Goal: Transaction & Acquisition: Purchase product/service

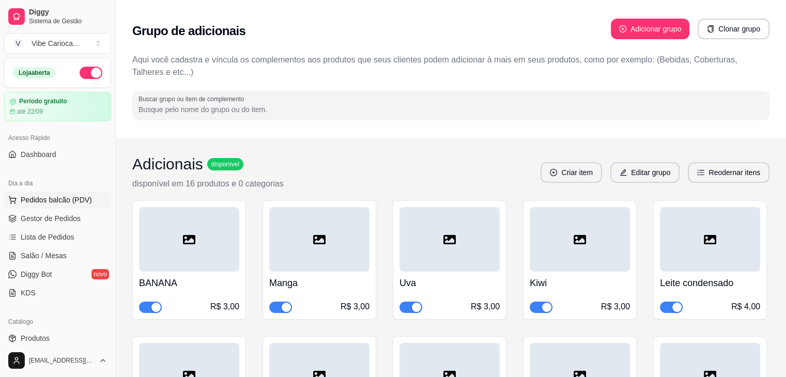
click at [45, 203] on span "Pedidos balcão (PDV)" at bounding box center [56, 200] width 71 height 10
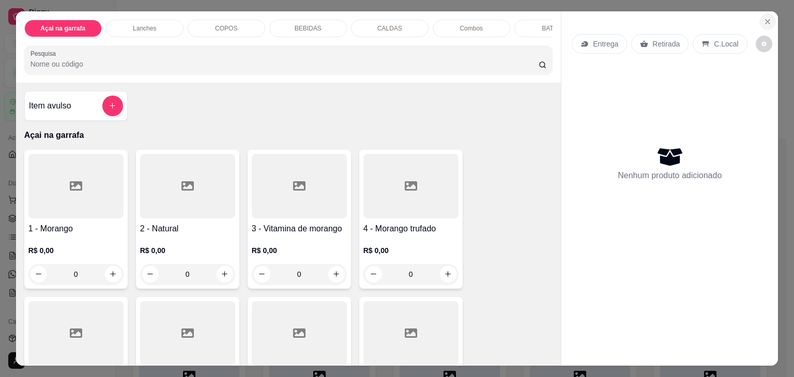
click at [763, 23] on button "Close" at bounding box center [767, 21] width 17 height 17
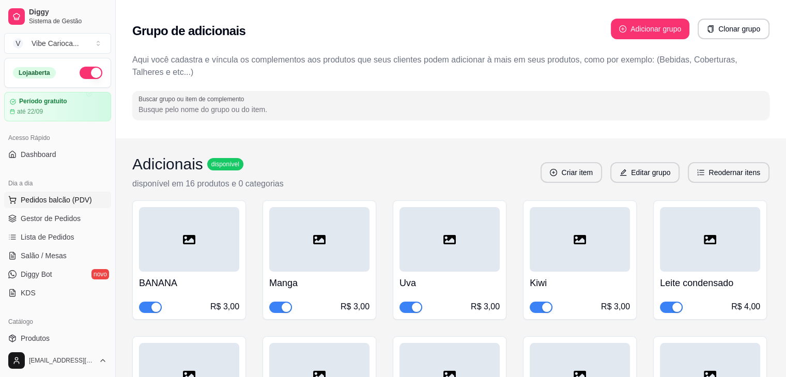
click at [54, 205] on button "Pedidos balcão (PDV)" at bounding box center [57, 200] width 107 height 17
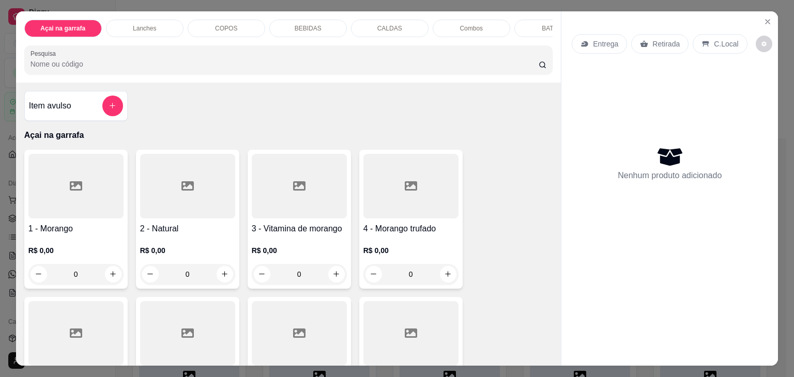
click at [30, 66] on input "Pesquisa" at bounding box center [284, 64] width 508 height 10
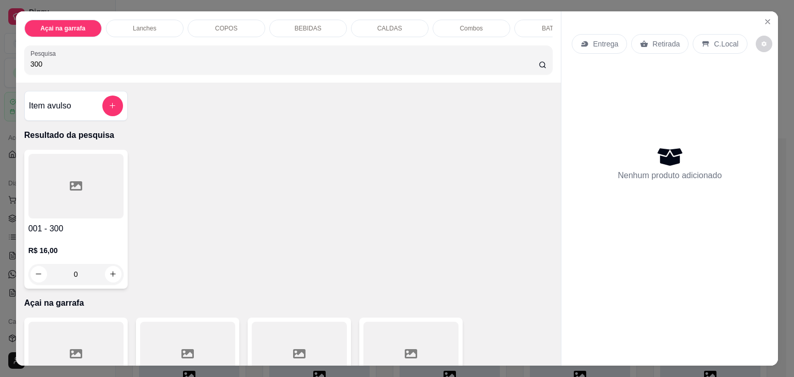
type input "300"
click at [48, 184] on div at bounding box center [75, 186] width 95 height 65
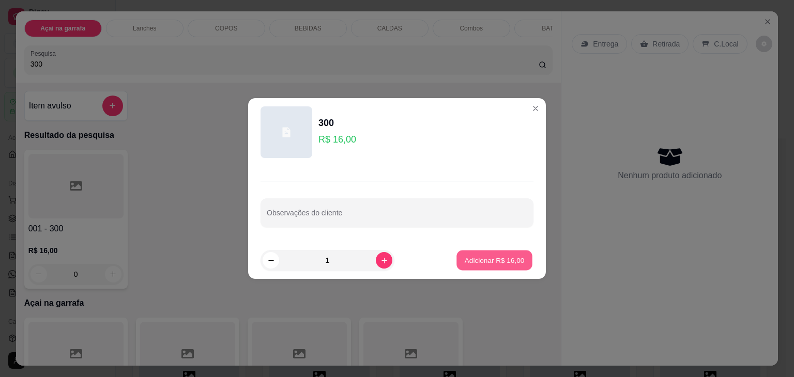
click at [508, 261] on p "Adicionar R$ 16,00" at bounding box center [495, 260] width 60 height 10
type input "1"
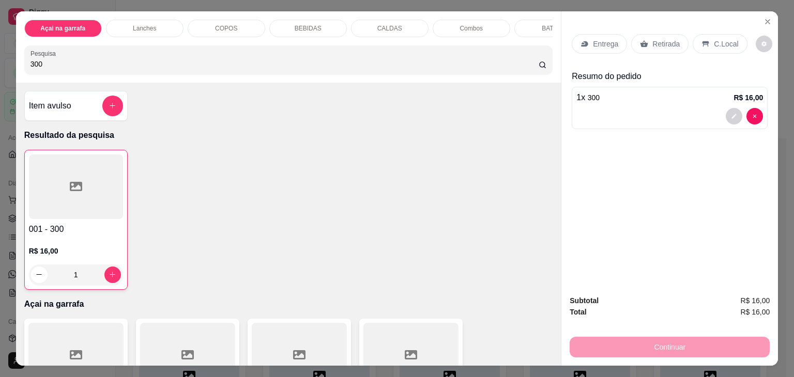
click at [714, 41] on p "C.Local" at bounding box center [726, 44] width 24 height 10
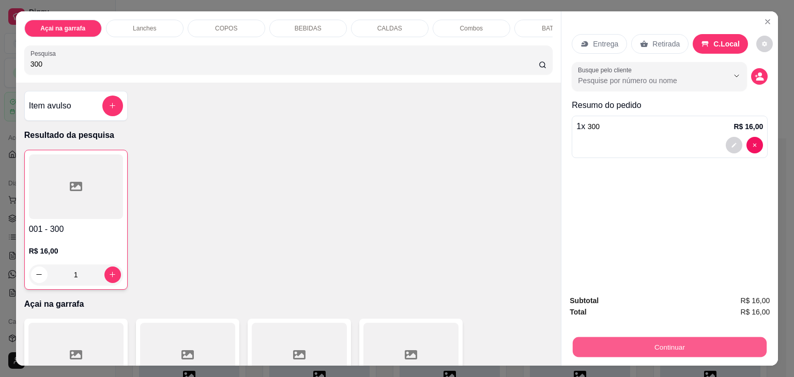
click at [575, 346] on button "Continuar" at bounding box center [670, 347] width 194 height 20
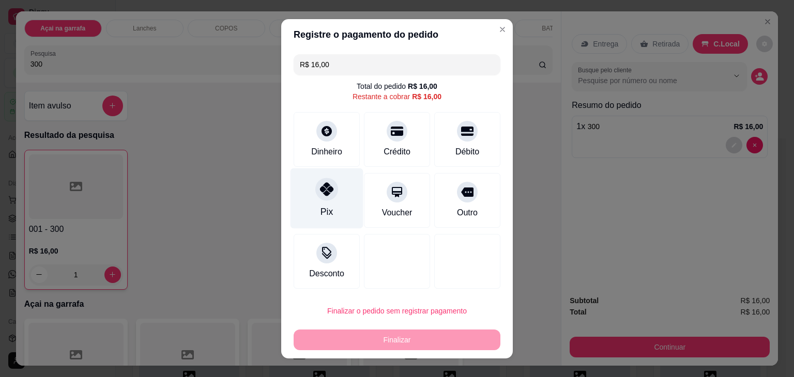
click at [315, 196] on div at bounding box center [326, 189] width 23 height 23
type input "R$ 0,00"
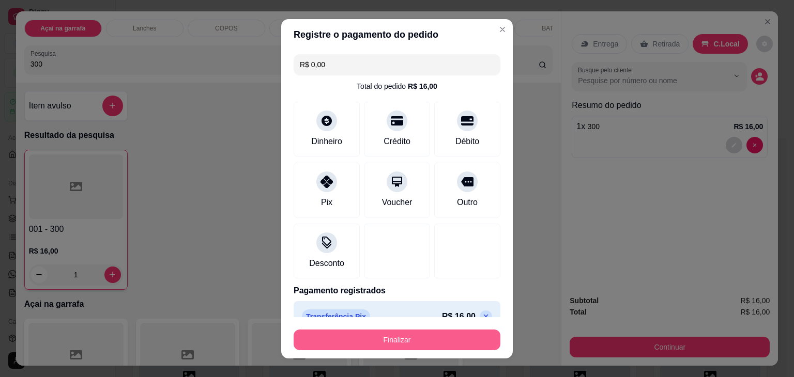
click at [359, 341] on button "Finalizar" at bounding box center [397, 340] width 207 height 21
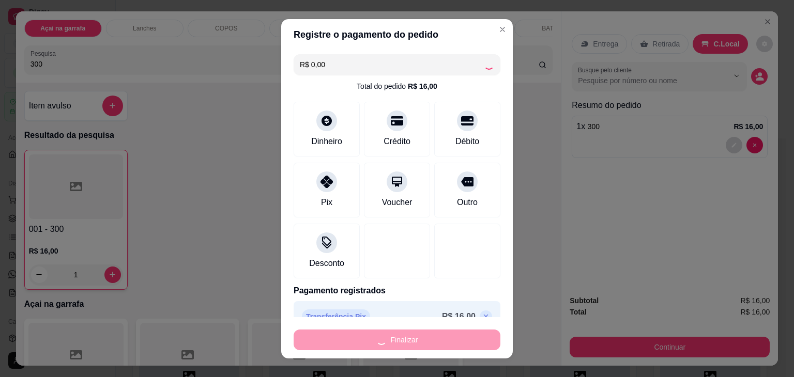
type input "0"
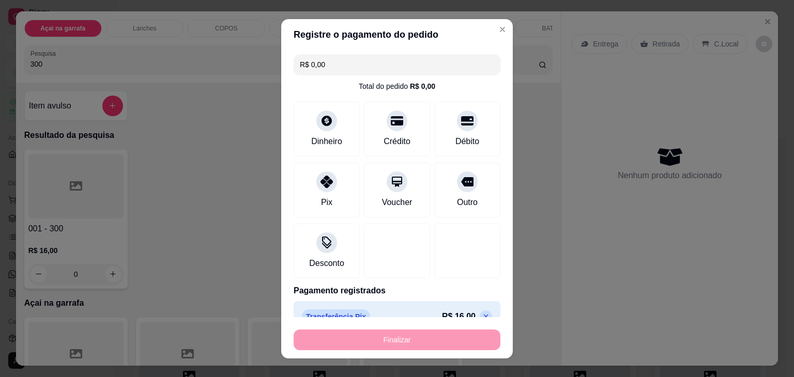
type input "-R$ 16,00"
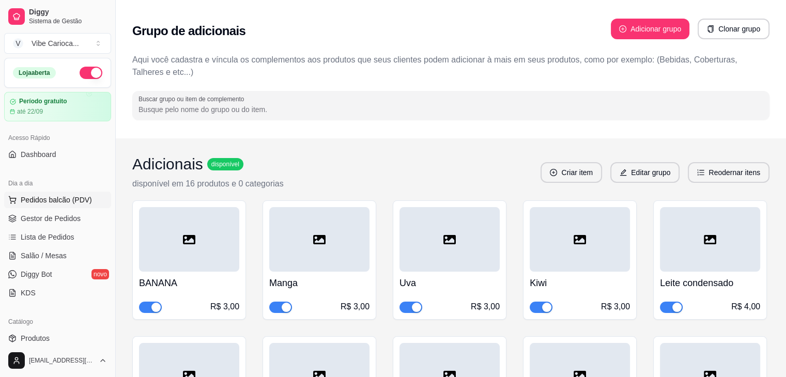
click at [33, 203] on span "Pedidos balcão (PDV)" at bounding box center [56, 200] width 71 height 10
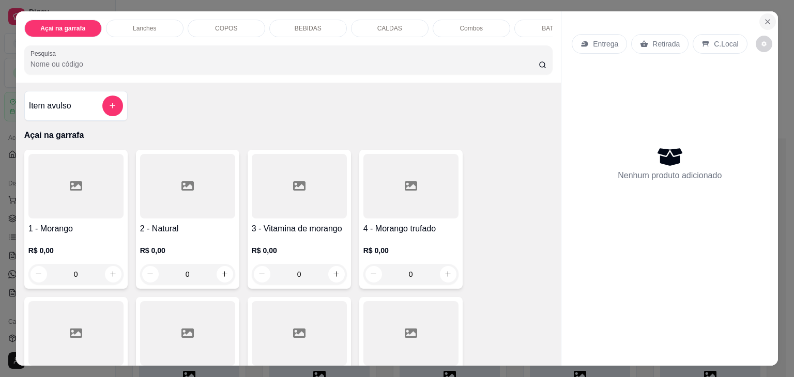
click at [759, 21] on button "Close" at bounding box center [767, 21] width 17 height 17
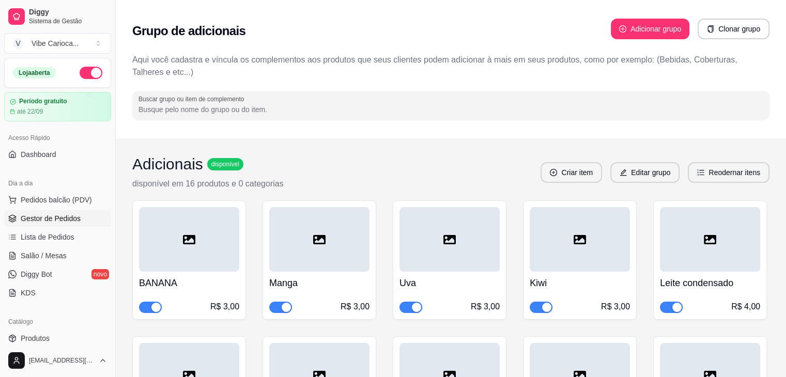
click at [45, 218] on span "Gestor de Pedidos" at bounding box center [51, 218] width 60 height 10
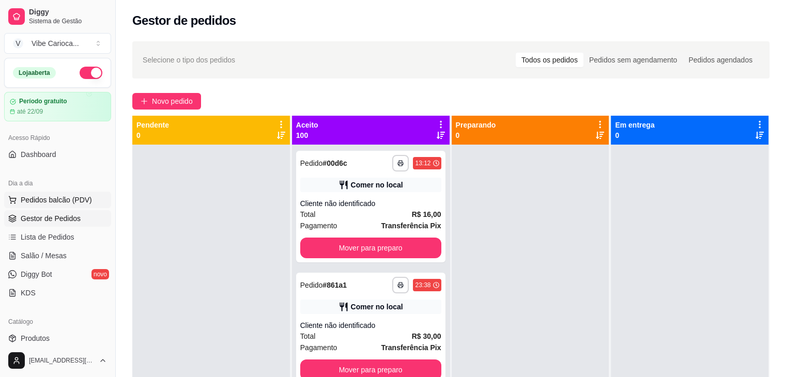
click at [32, 202] on span "Pedidos balcão (PDV)" at bounding box center [56, 200] width 71 height 10
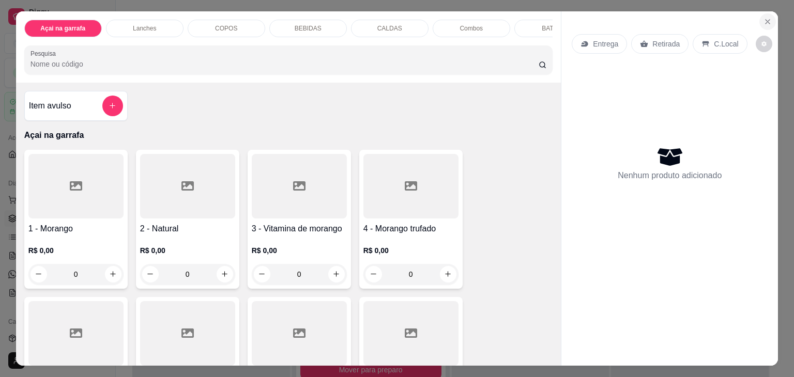
click at [768, 20] on button "Close" at bounding box center [767, 21] width 17 height 17
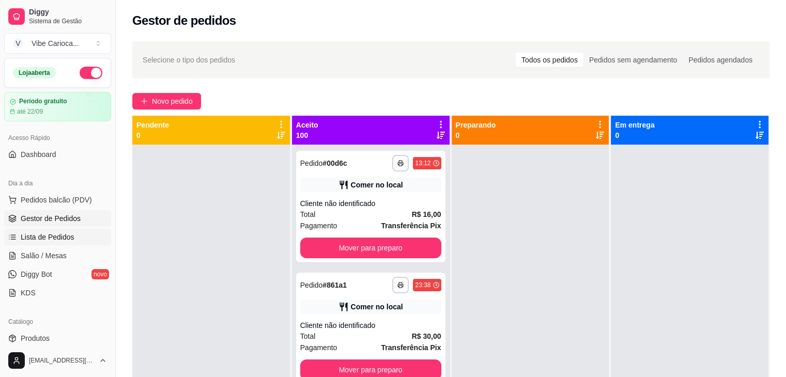
click at [41, 234] on span "Lista de Pedidos" at bounding box center [48, 237] width 54 height 10
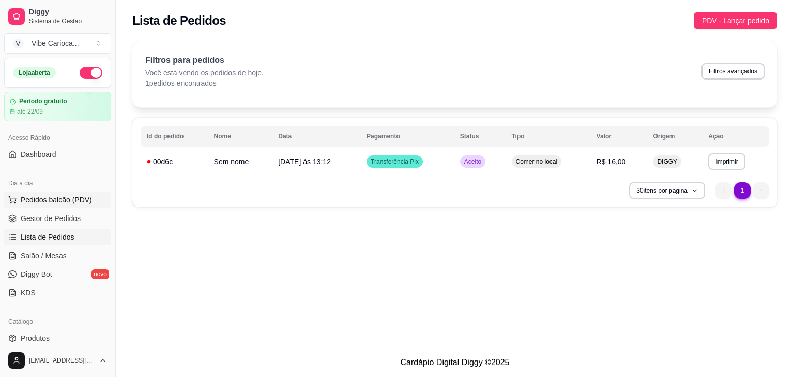
click at [67, 202] on span "Pedidos balcão (PDV)" at bounding box center [56, 200] width 71 height 10
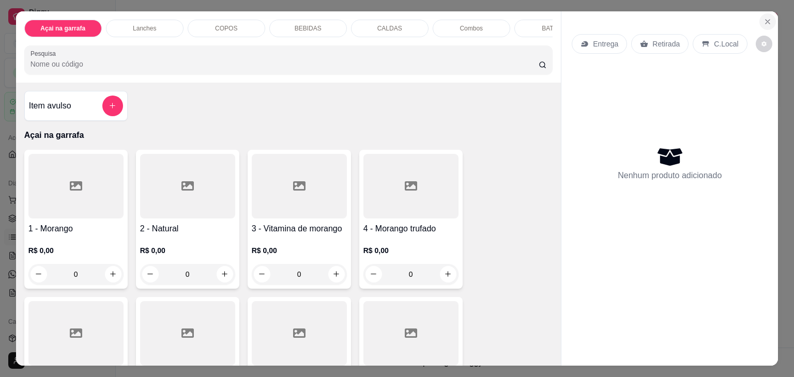
click at [759, 18] on button "Close" at bounding box center [767, 21] width 17 height 17
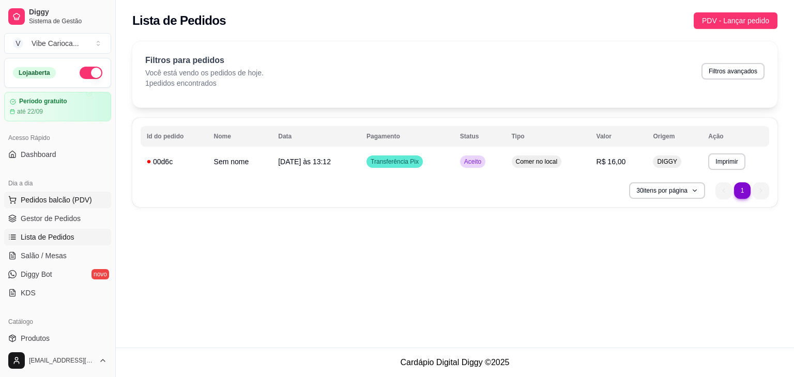
click at [66, 203] on span "Pedidos balcão (PDV)" at bounding box center [56, 200] width 71 height 10
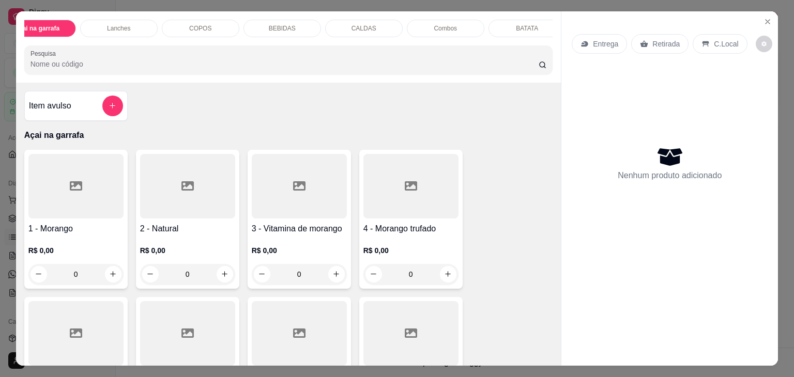
scroll to position [0, 39]
click at [528, 23] on div "BATATA" at bounding box center [514, 29] width 78 height 18
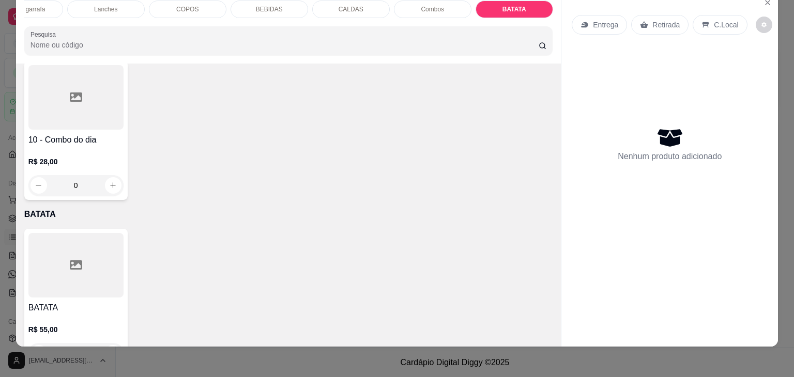
scroll to position [0, 0]
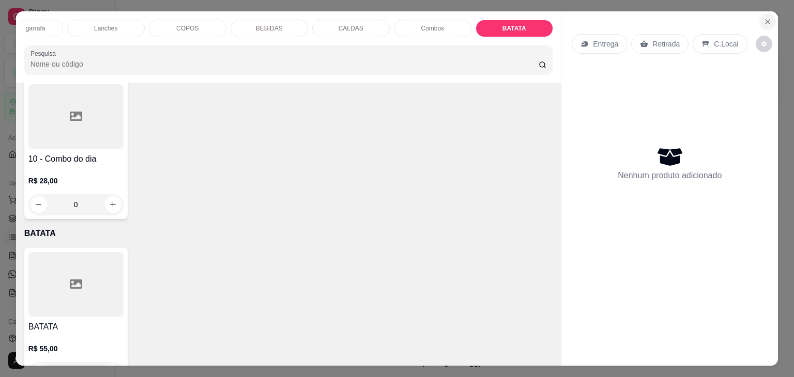
click at [766, 18] on icon "Close" at bounding box center [767, 22] width 8 height 8
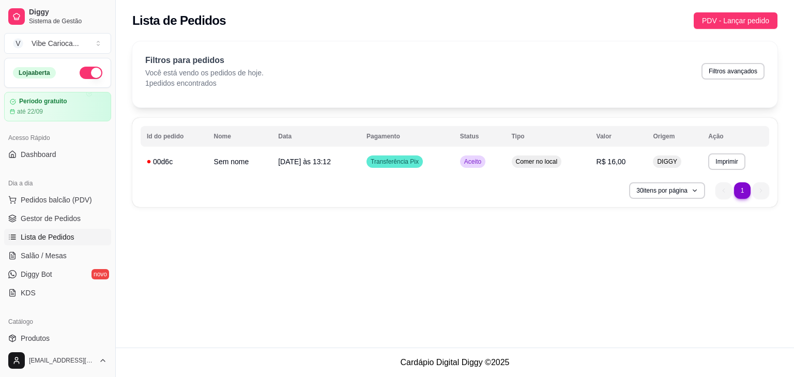
click at [26, 227] on ul "Pedidos balcão (PDV) Gestor de Pedidos Lista de Pedidos Salão / Mesas Diggy Bot…" at bounding box center [57, 247] width 107 height 110
click at [29, 223] on span "Gestor de Pedidos" at bounding box center [51, 218] width 60 height 10
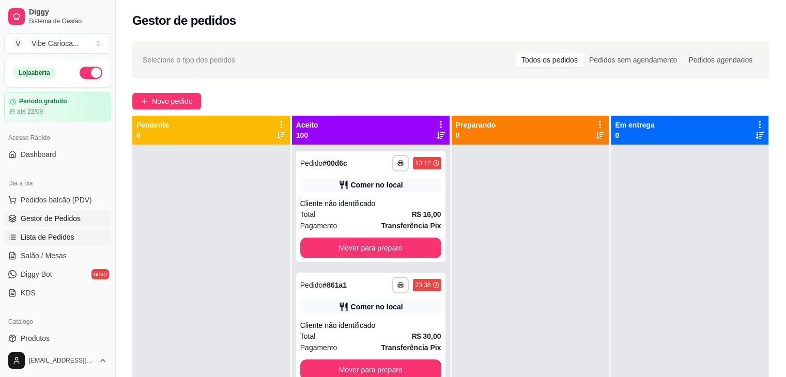
click at [33, 238] on span "Lista de Pedidos" at bounding box center [48, 237] width 54 height 10
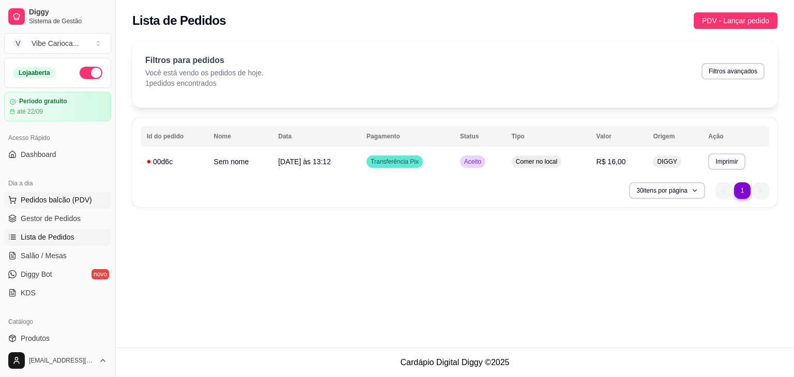
click at [49, 201] on span "Pedidos balcão (PDV)" at bounding box center [56, 200] width 71 height 10
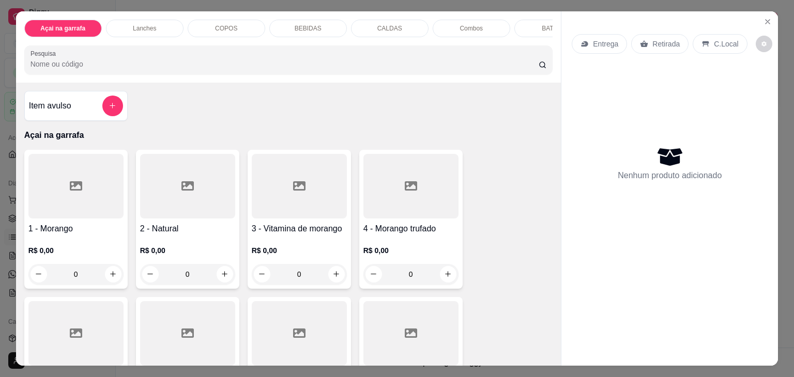
scroll to position [0, 39]
click at [508, 24] on p "BATATA" at bounding box center [514, 28] width 22 height 8
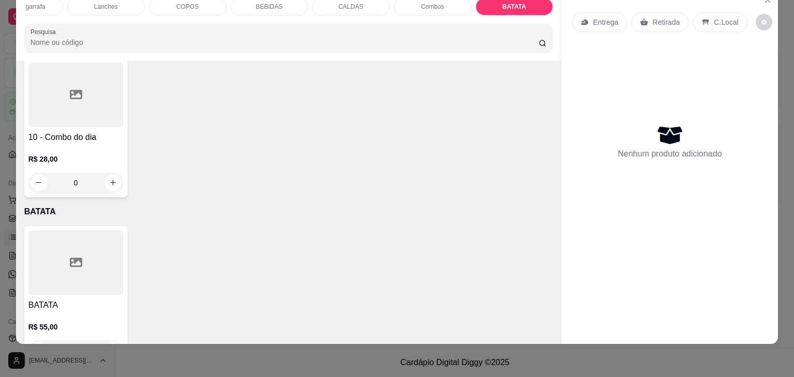
click at [75, 251] on div at bounding box center [75, 262] width 95 height 65
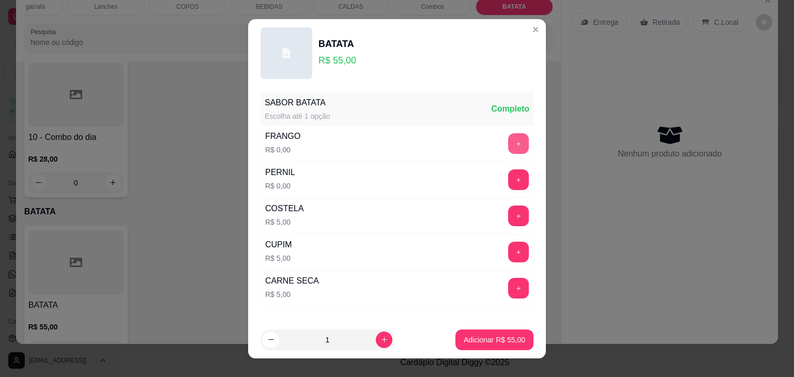
click at [508, 141] on button "+" at bounding box center [518, 143] width 21 height 21
click at [462, 147] on button "-" at bounding box center [472, 143] width 21 height 21
click at [287, 138] on div "FRANGO" at bounding box center [282, 136] width 35 height 12
click at [275, 145] on p "R$ 0,00" at bounding box center [282, 150] width 35 height 10
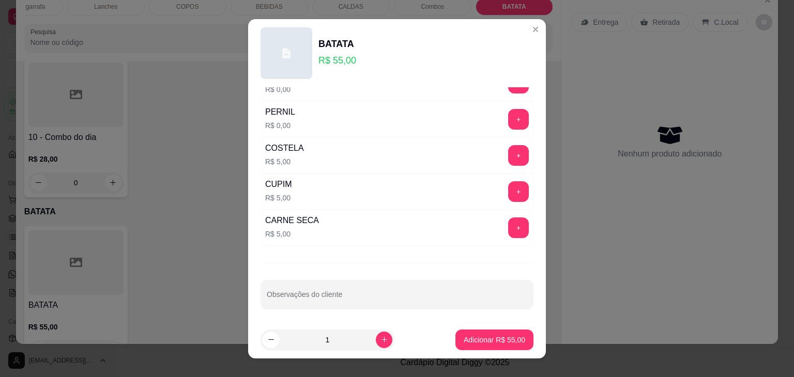
scroll to position [61, 0]
click at [508, 156] on button "+" at bounding box center [518, 155] width 20 height 20
click at [463, 158] on button "-" at bounding box center [473, 155] width 20 height 20
click at [508, 187] on button "+" at bounding box center [518, 191] width 21 height 21
click at [462, 195] on button "-" at bounding box center [472, 191] width 21 height 21
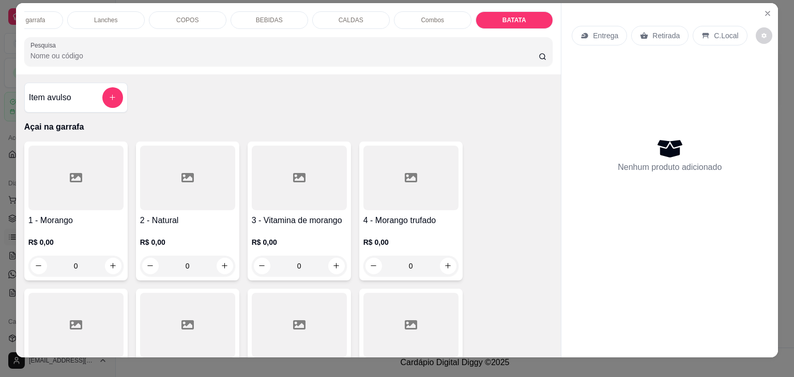
scroll to position [0, 0]
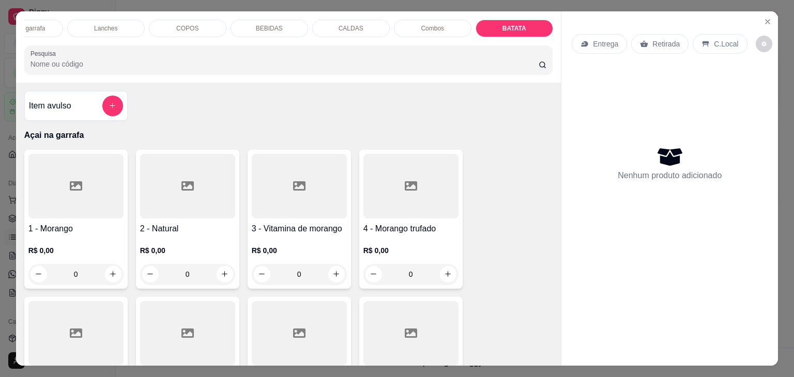
click at [183, 29] on div "COPOS" at bounding box center [188, 29] width 78 height 18
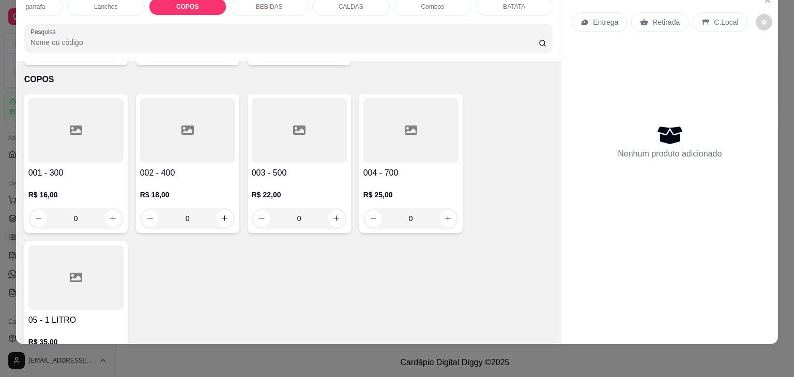
click at [193, 116] on div at bounding box center [187, 130] width 95 height 65
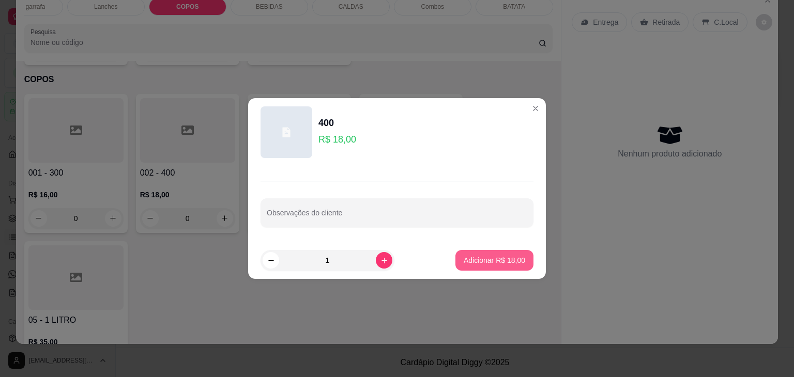
click at [500, 267] on button "Adicionar R$ 18,00" at bounding box center [494, 260] width 78 height 21
type input "1"
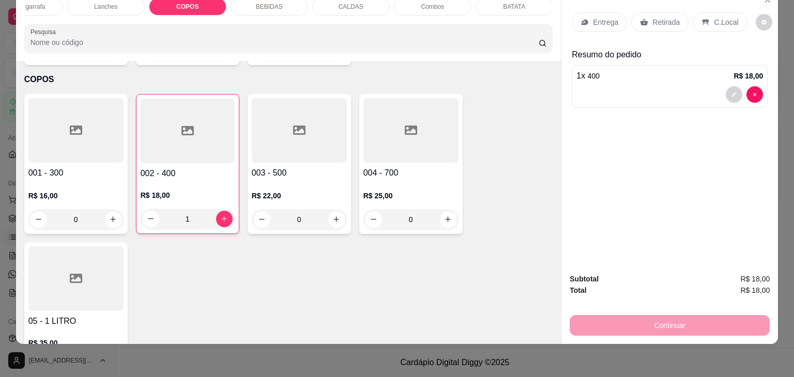
click at [714, 17] on p "C.Local" at bounding box center [726, 22] width 24 height 10
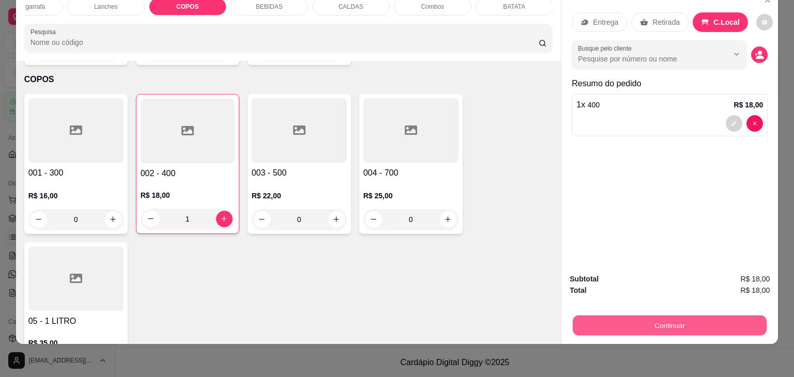
click at [643, 316] on button "Continuar" at bounding box center [670, 326] width 194 height 20
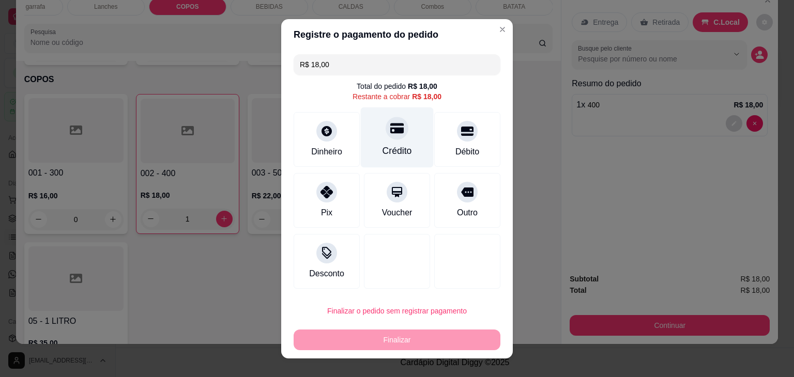
click at [386, 120] on div at bounding box center [397, 128] width 23 height 23
type input "R$ 0,00"
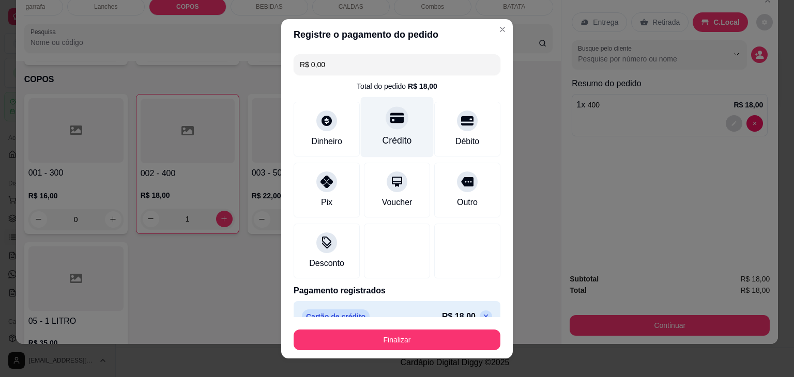
click at [388, 131] on div "Crédito" at bounding box center [397, 127] width 73 height 60
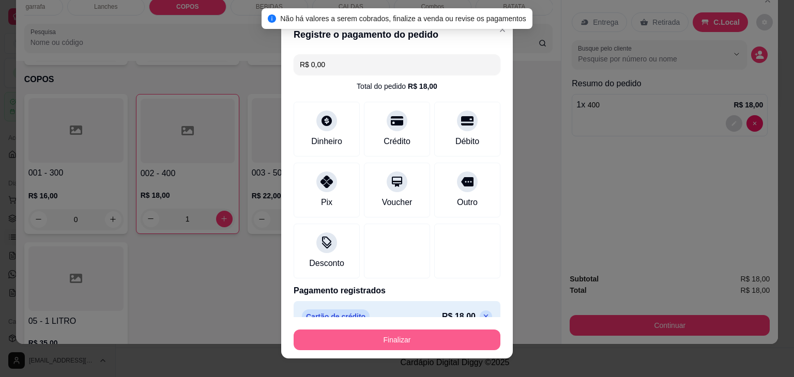
click at [394, 341] on button "Finalizar" at bounding box center [397, 340] width 207 height 21
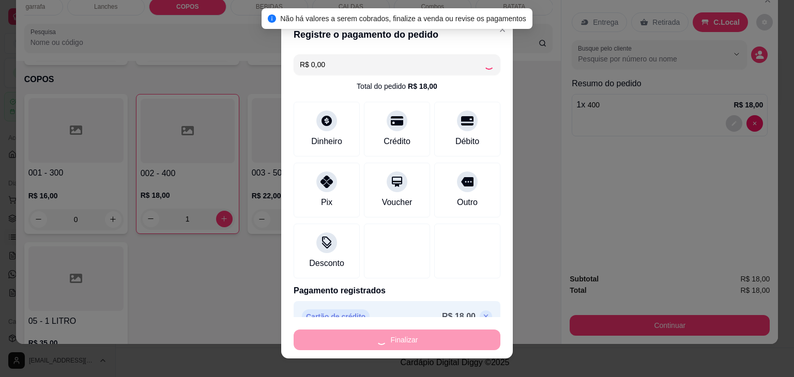
type input "0"
type input "-R$ 18,00"
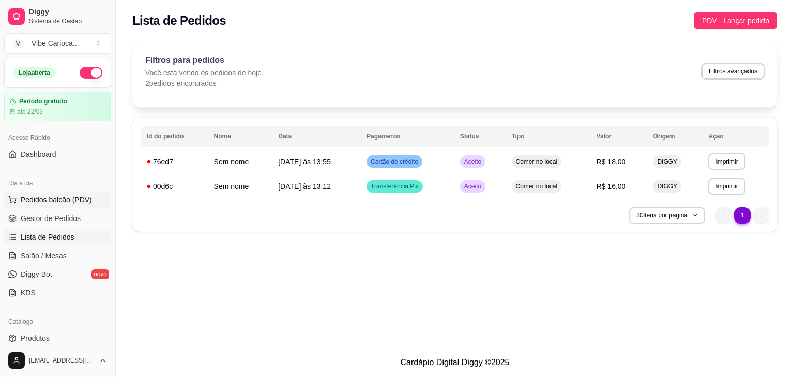
click at [67, 196] on span "Pedidos balcão (PDV)" at bounding box center [56, 200] width 71 height 10
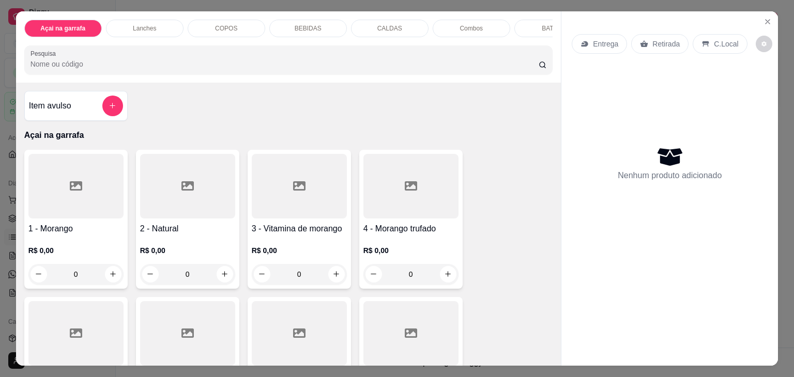
click at [239, 13] on div "Açai na garrafa Lanches COPOS BEBIDAS CALDAS Combos BATATA Pesquisa" at bounding box center [288, 46] width 545 height 71
click at [237, 23] on div "COPOS" at bounding box center [227, 29] width 78 height 18
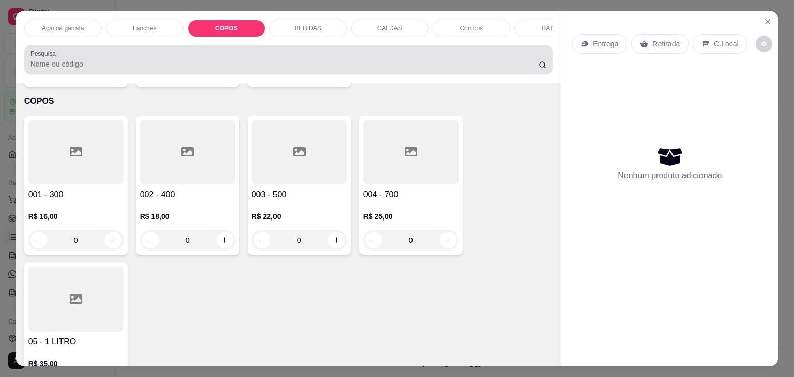
scroll to position [25, 0]
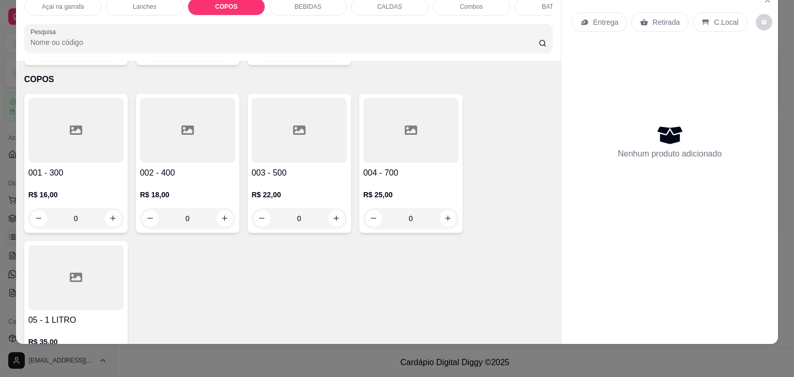
click at [169, 167] on h4 "002 - 400" at bounding box center [187, 173] width 95 height 12
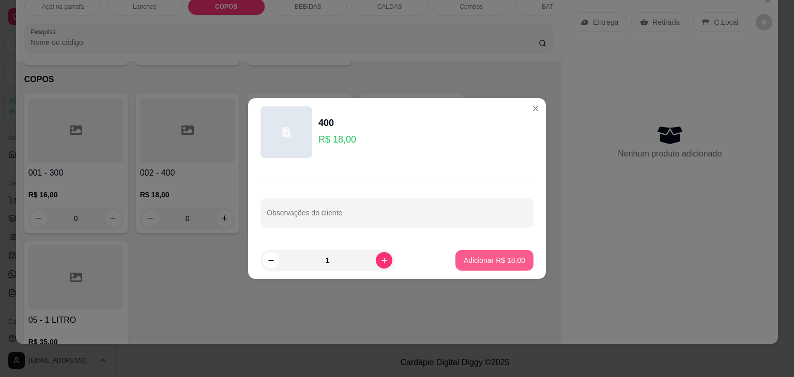
click at [518, 257] on button "Adicionar R$ 18,00" at bounding box center [494, 260] width 78 height 21
type input "1"
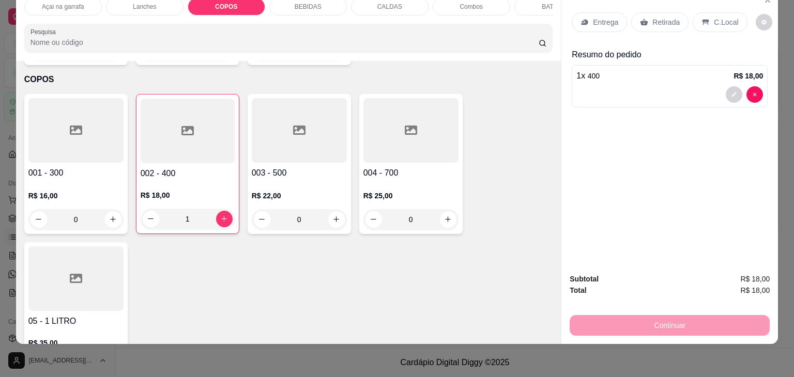
click at [703, 12] on div "C.Local" at bounding box center [719, 22] width 54 height 20
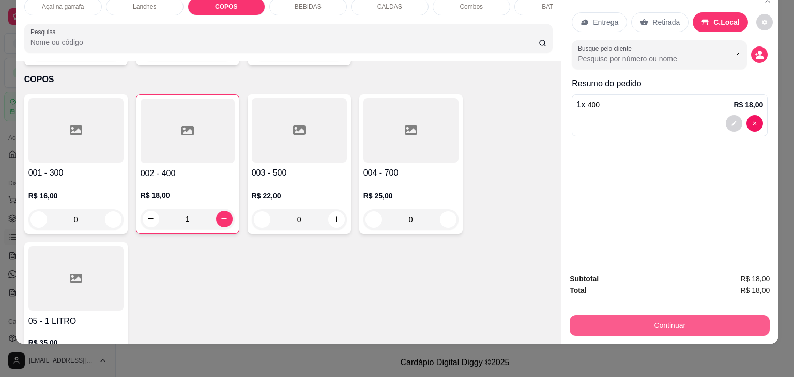
click at [658, 315] on button "Continuar" at bounding box center [669, 325] width 200 height 21
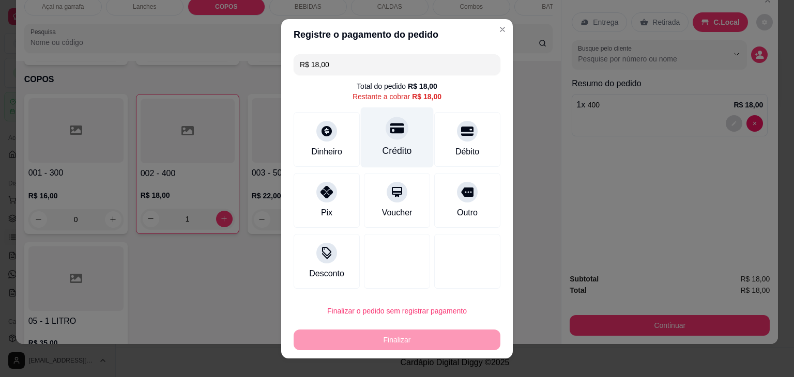
click at [401, 128] on div "Crédito" at bounding box center [397, 137] width 73 height 60
type input "R$ 0,00"
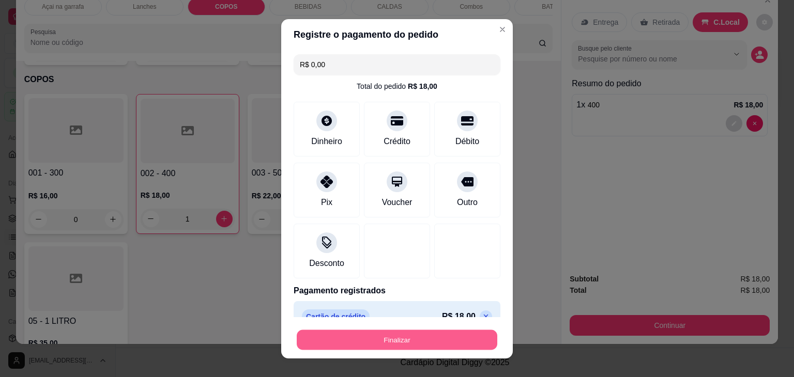
click at [417, 332] on button "Finalizar" at bounding box center [397, 340] width 201 height 20
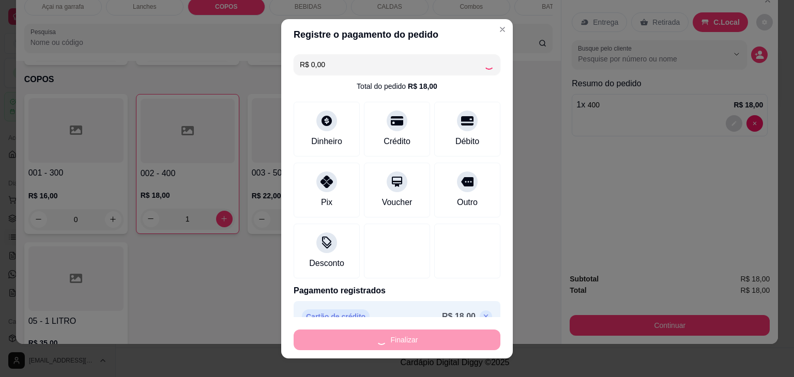
type input "0"
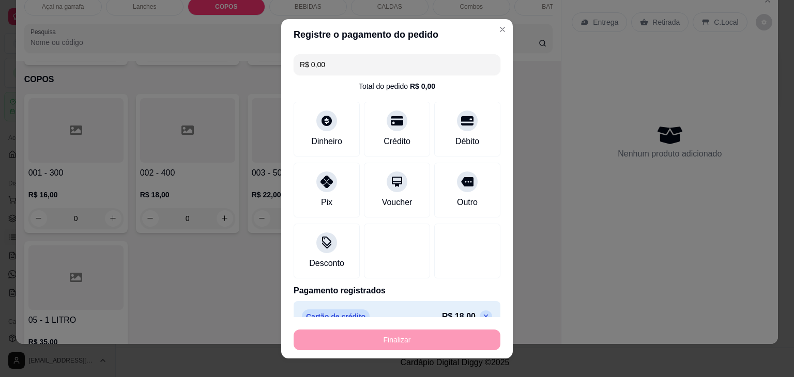
type input "-R$ 18,00"
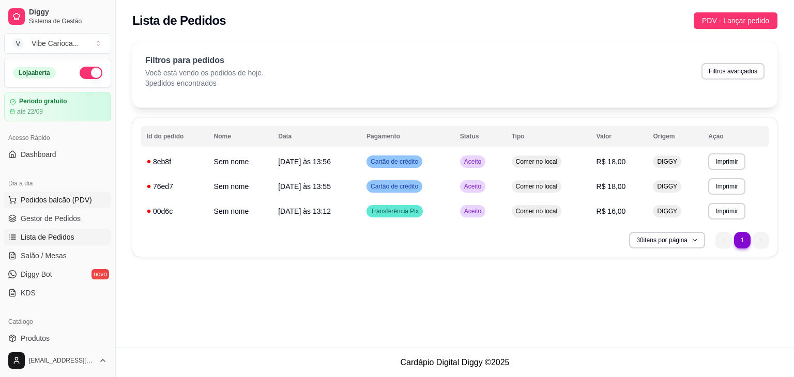
click at [39, 197] on span "Pedidos balcão (PDV)" at bounding box center [56, 200] width 71 height 10
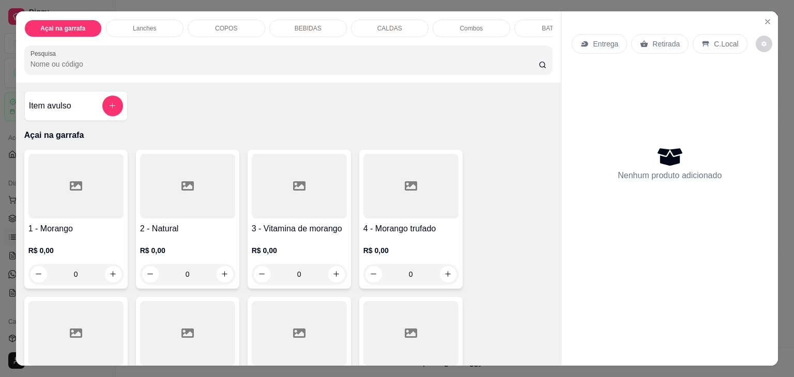
click at [246, 23] on div "COPOS" at bounding box center [227, 29] width 78 height 18
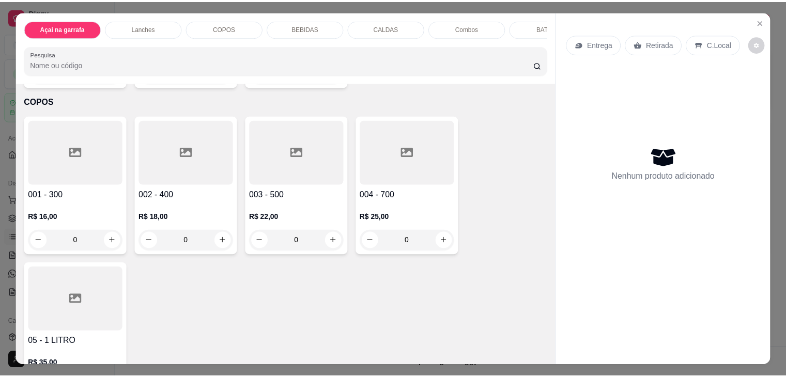
scroll to position [25, 0]
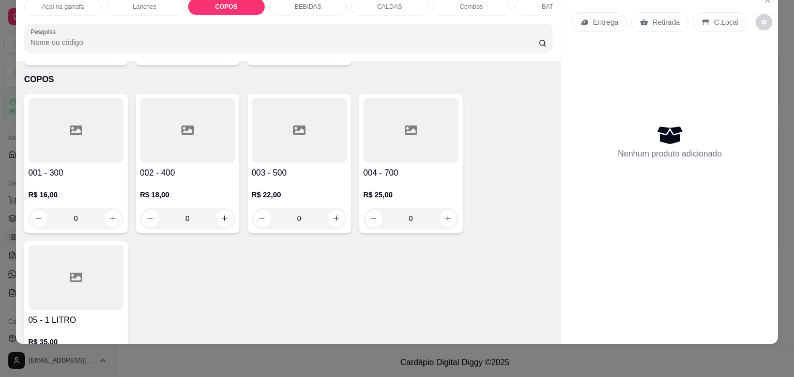
click at [160, 142] on div at bounding box center [187, 130] width 95 height 65
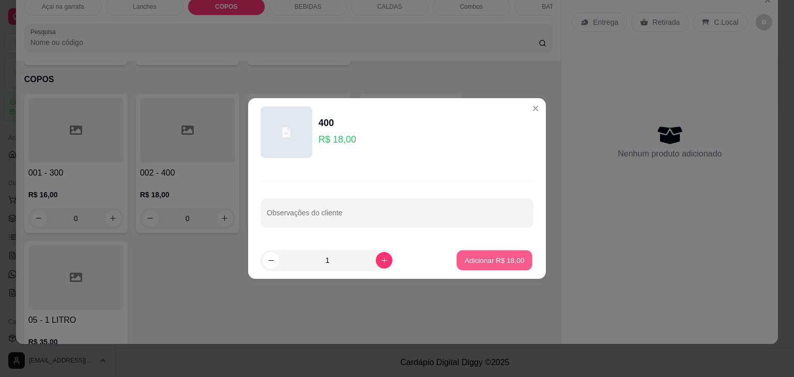
click at [465, 265] on p "Adicionar R$ 18,00" at bounding box center [495, 260] width 60 height 10
type input "1"
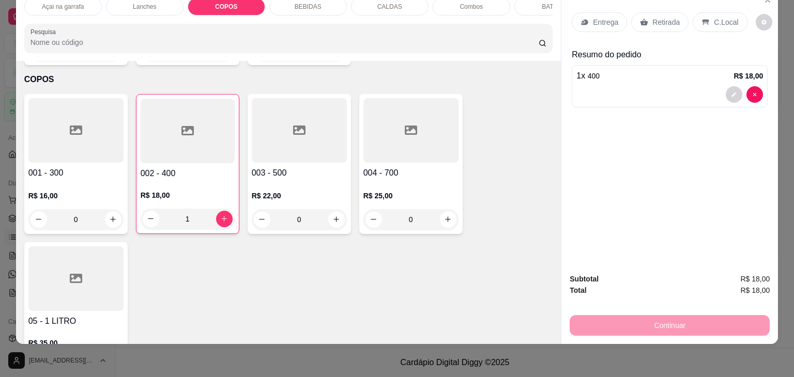
click at [702, 20] on icon at bounding box center [705, 23] width 7 height 6
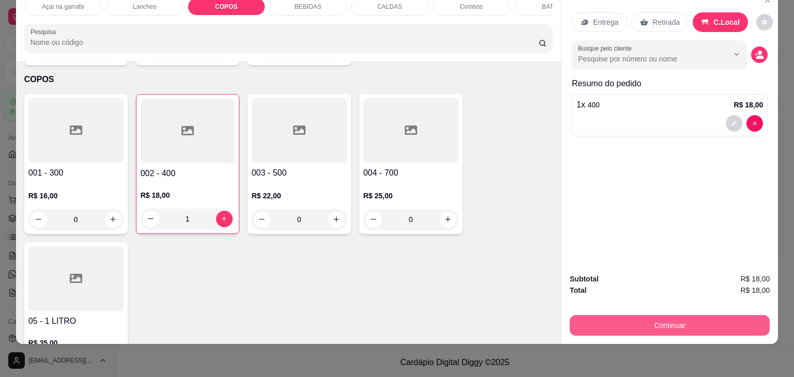
click at [670, 315] on button "Continuar" at bounding box center [669, 325] width 200 height 21
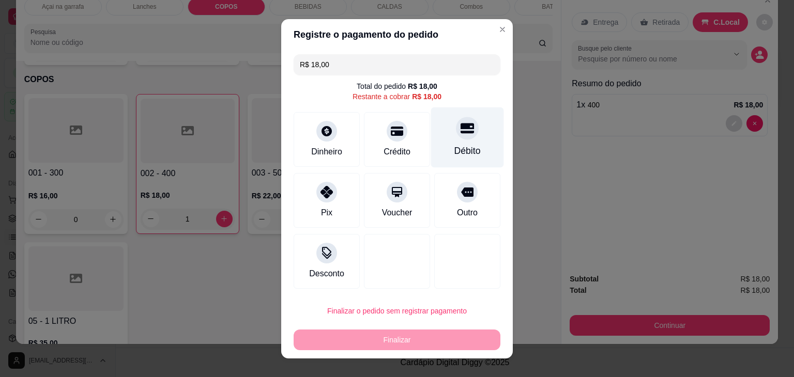
click at [434, 148] on div "Débito" at bounding box center [467, 137] width 73 height 60
type input "R$ 0,00"
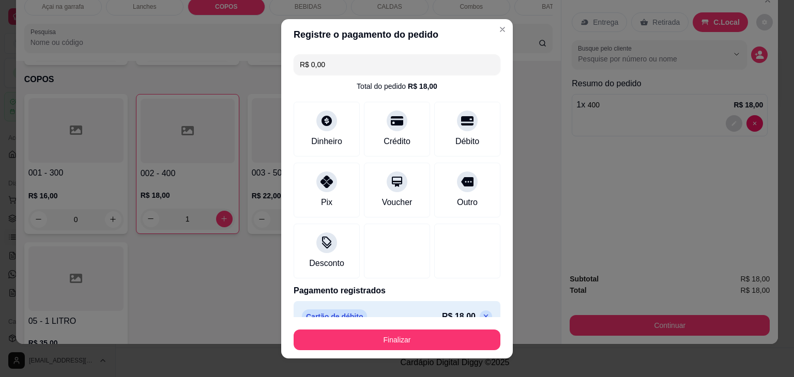
click at [376, 352] on footer "Finalizar" at bounding box center [397, 337] width 232 height 41
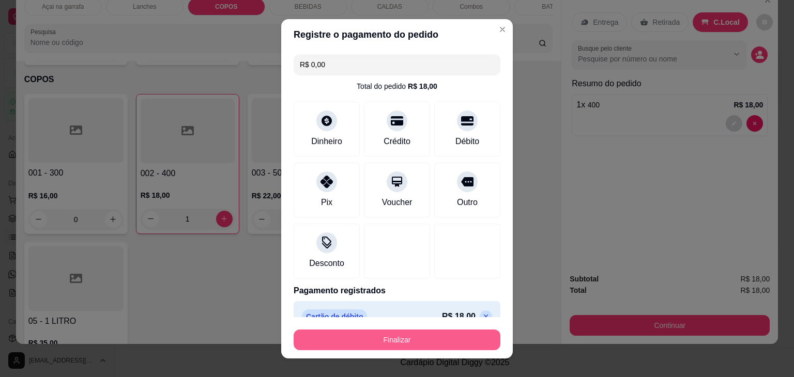
click at [376, 344] on button "Finalizar" at bounding box center [397, 340] width 207 height 21
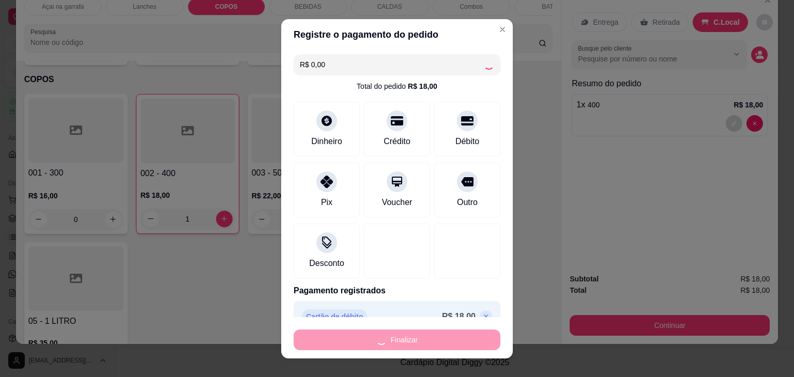
type input "0"
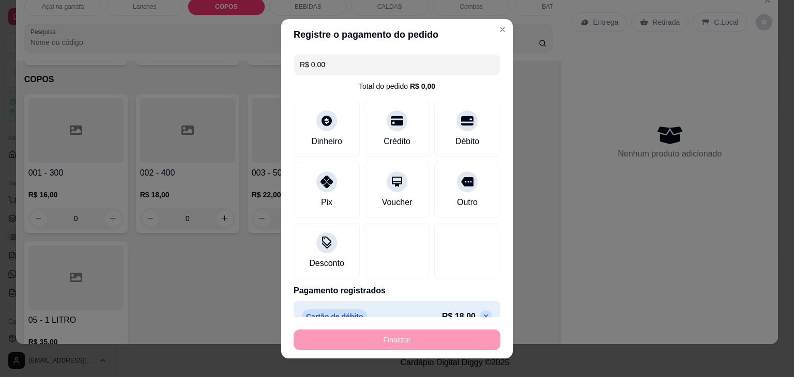
type input "-R$ 18,00"
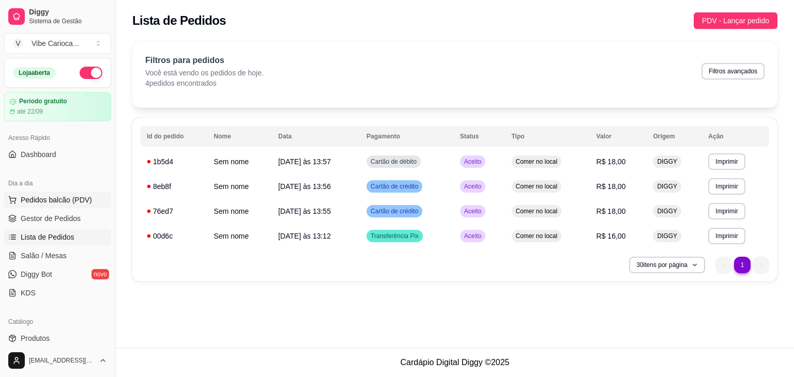
click at [71, 204] on span "Pedidos balcão (PDV)" at bounding box center [56, 200] width 71 height 10
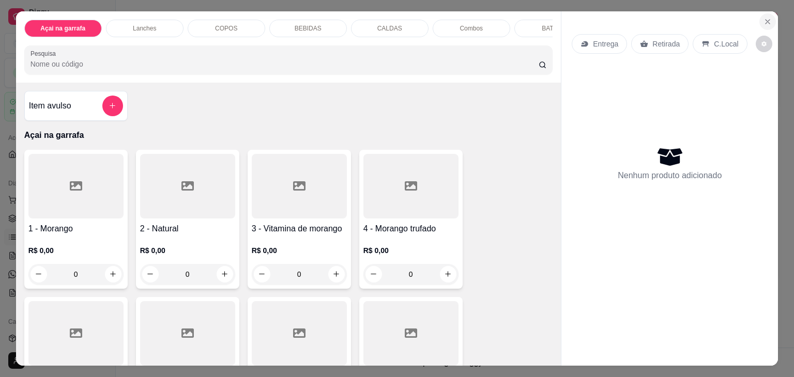
click at [759, 18] on button "Close" at bounding box center [767, 21] width 17 height 17
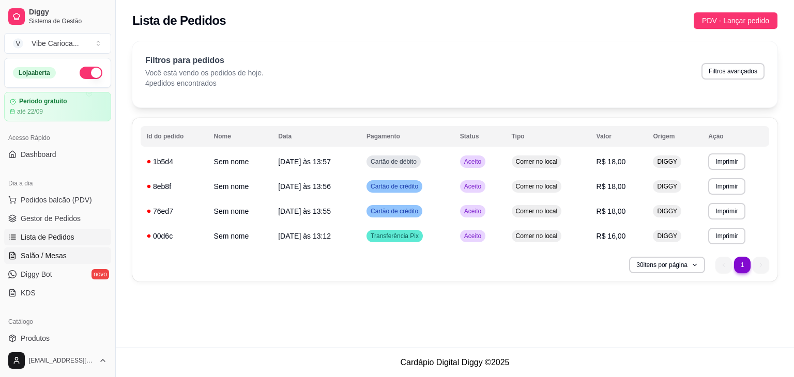
click at [33, 255] on span "Salão / Mesas" at bounding box center [44, 256] width 46 height 10
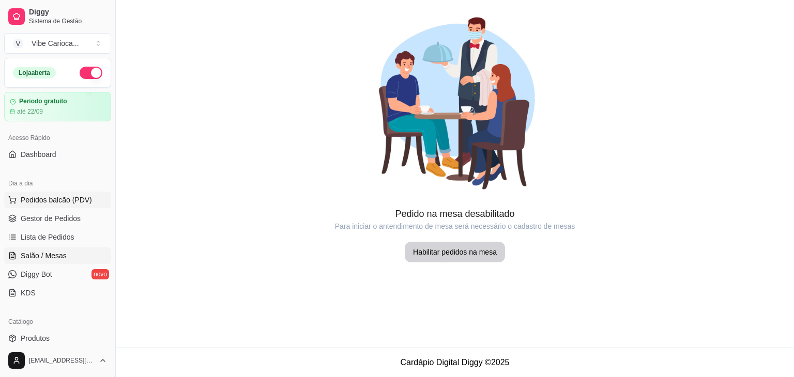
click at [33, 196] on span "Pedidos balcão (PDV)" at bounding box center [56, 200] width 71 height 10
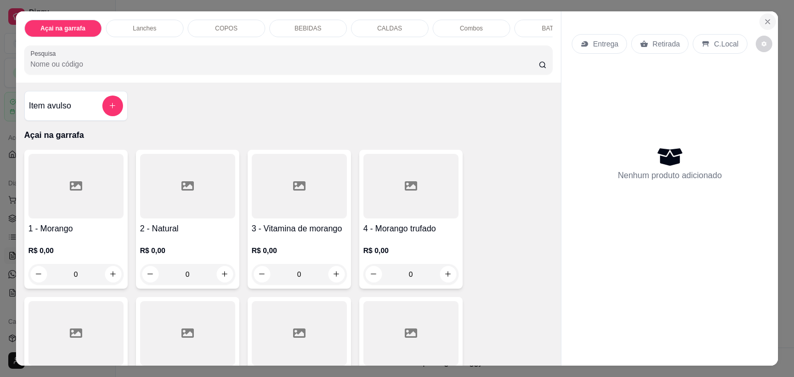
click at [765, 21] on icon "Close" at bounding box center [767, 22] width 8 height 8
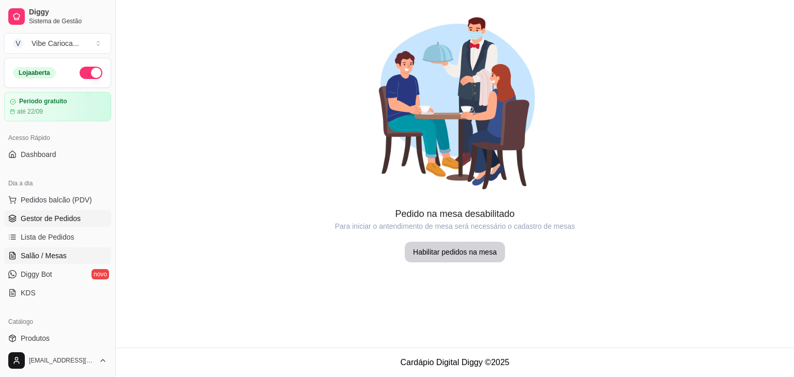
click at [39, 222] on span "Gestor de Pedidos" at bounding box center [51, 218] width 60 height 10
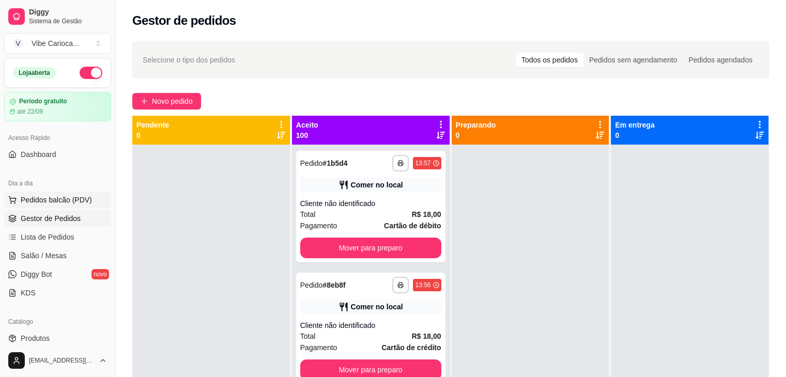
click at [63, 205] on button "Pedidos balcão (PDV)" at bounding box center [57, 200] width 107 height 17
